Goal: Find contact information: Find contact information

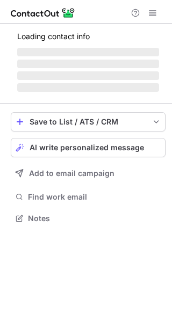
scroll to position [208, 172]
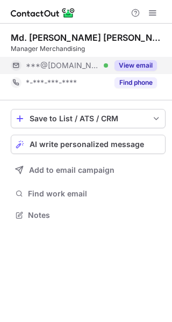
click at [128, 64] on button "View email" at bounding box center [135, 65] width 42 height 11
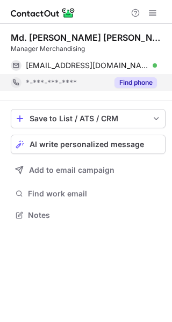
click at [135, 80] on button "Find phone" at bounding box center [135, 82] width 42 height 11
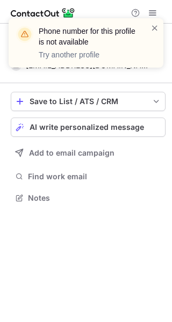
scroll to position [191, 172]
click at [158, 27] on span at bounding box center [154, 28] width 9 height 11
